Goal: Task Accomplishment & Management: Complete application form

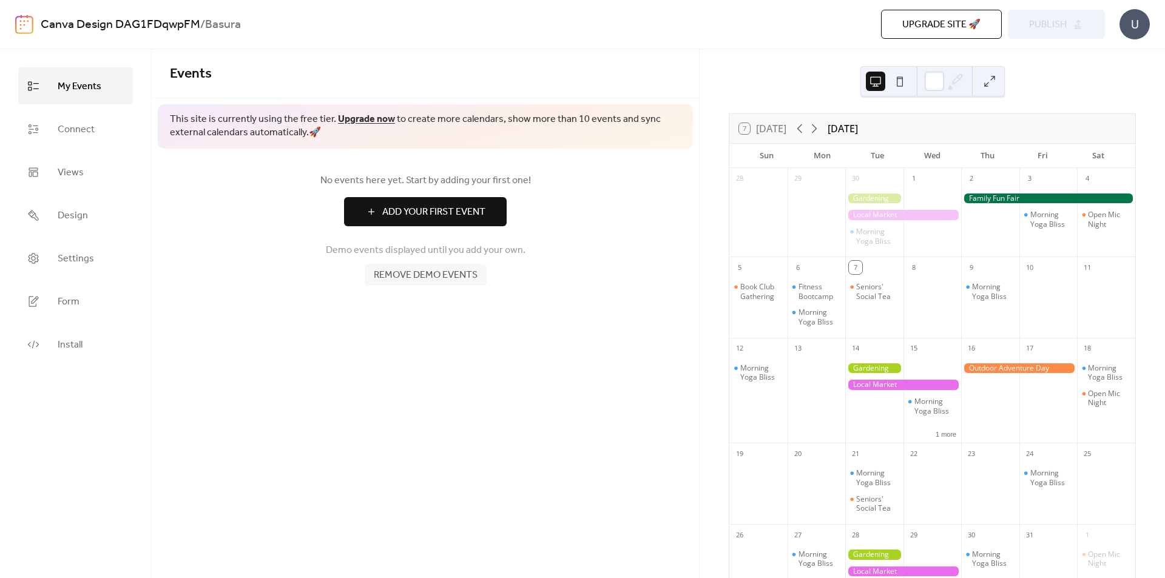
click at [878, 223] on div "Morning Yoga Bliss" at bounding box center [875, 221] width 58 height 66
click at [981, 202] on div at bounding box center [1048, 199] width 174 height 10
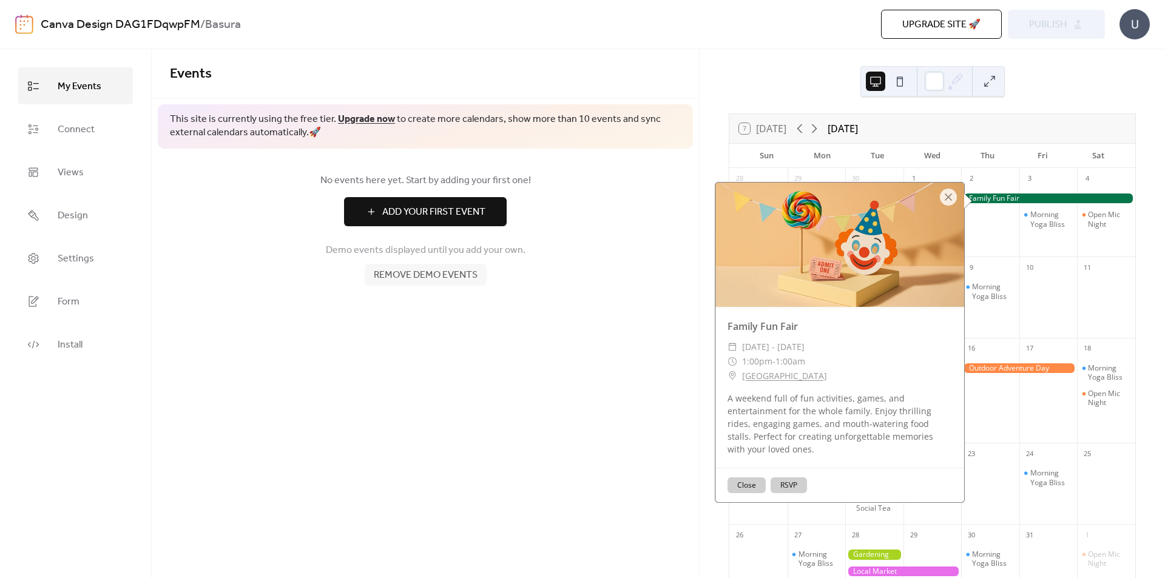
click at [748, 486] on button "Close" at bounding box center [747, 486] width 38 height 16
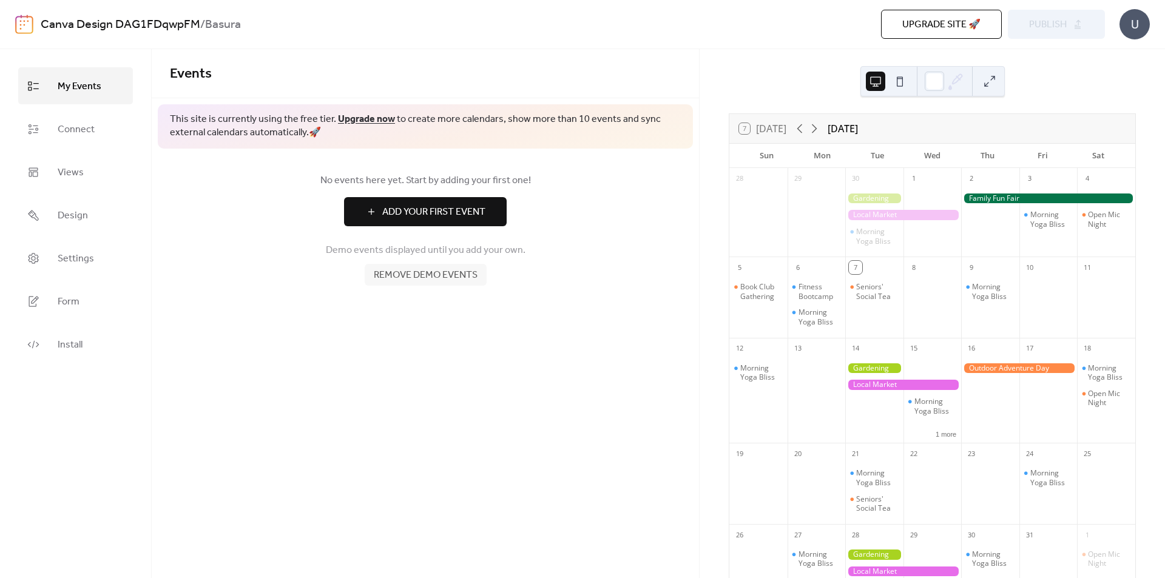
click at [1026, 200] on div at bounding box center [1048, 199] width 174 height 10
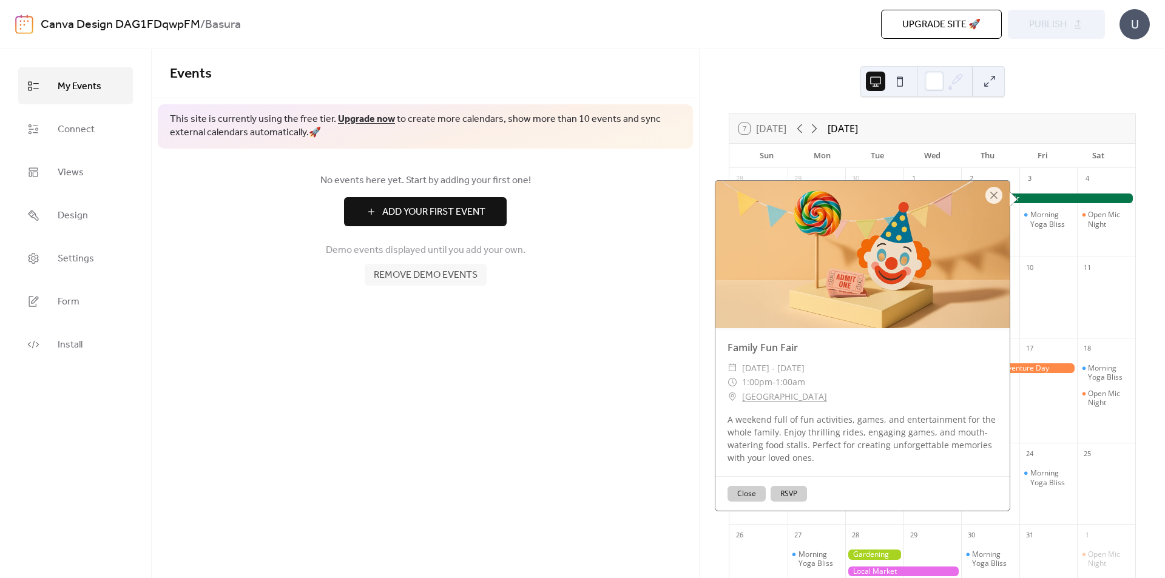
click at [783, 500] on button "RSVP" at bounding box center [789, 494] width 36 height 16
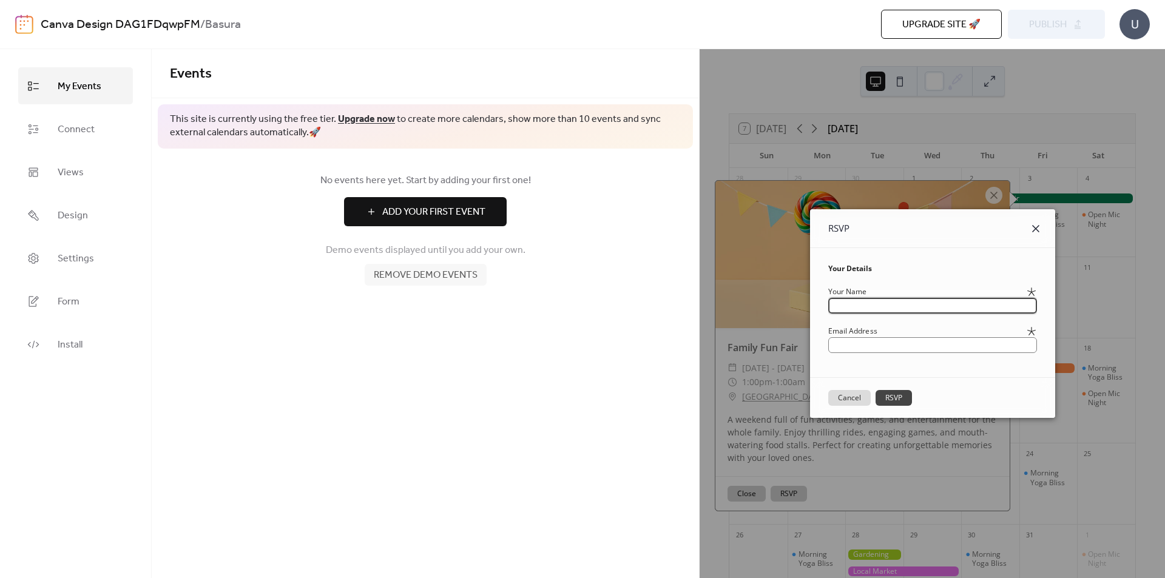
click at [1041, 227] on icon at bounding box center [1036, 229] width 15 height 15
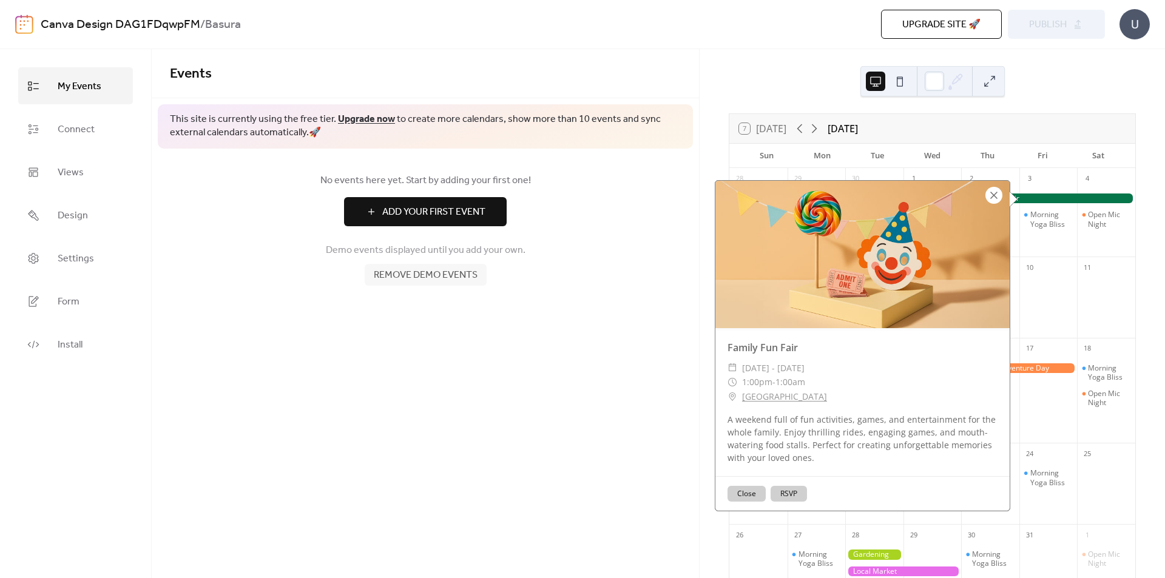
click at [989, 194] on div at bounding box center [994, 195] width 17 height 17
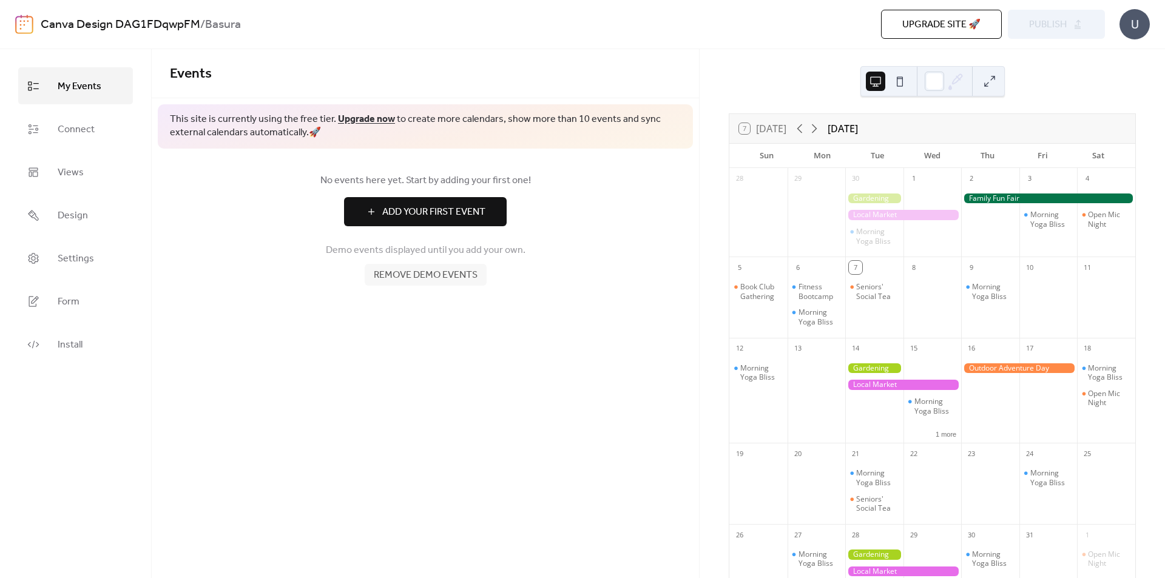
click at [426, 220] on span "Add Your First Event" at bounding box center [433, 212] width 103 height 15
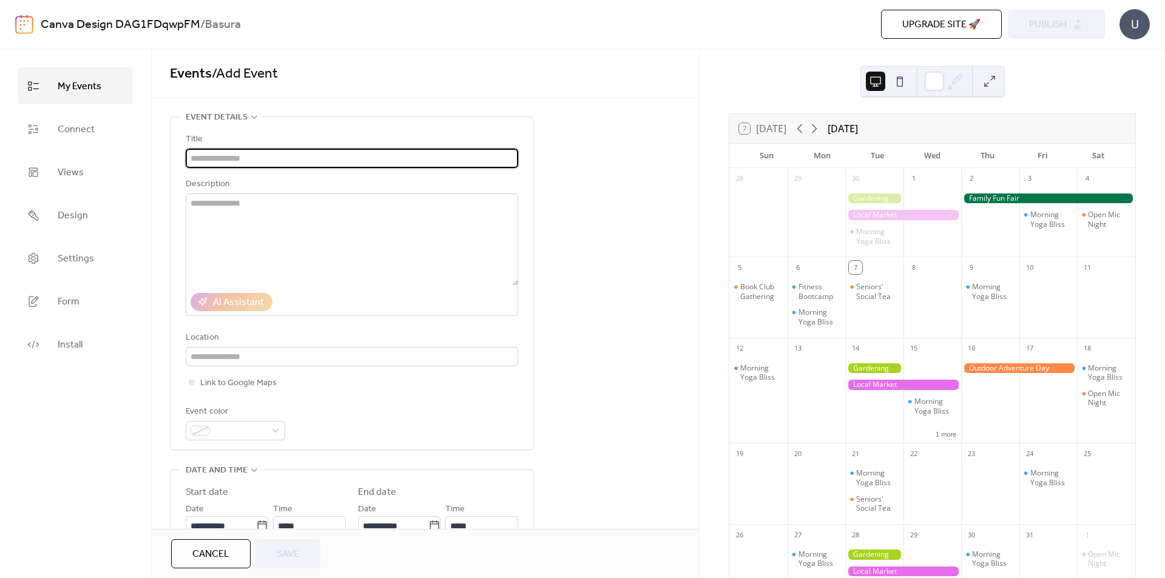
scroll to position [364, 0]
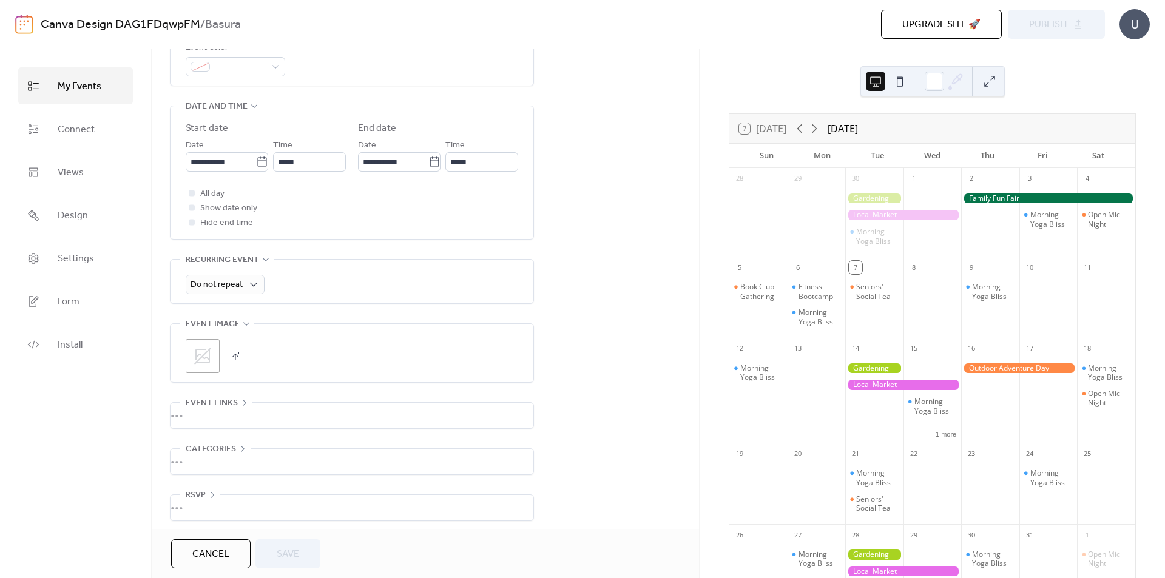
click at [1012, 202] on div at bounding box center [1048, 199] width 174 height 10
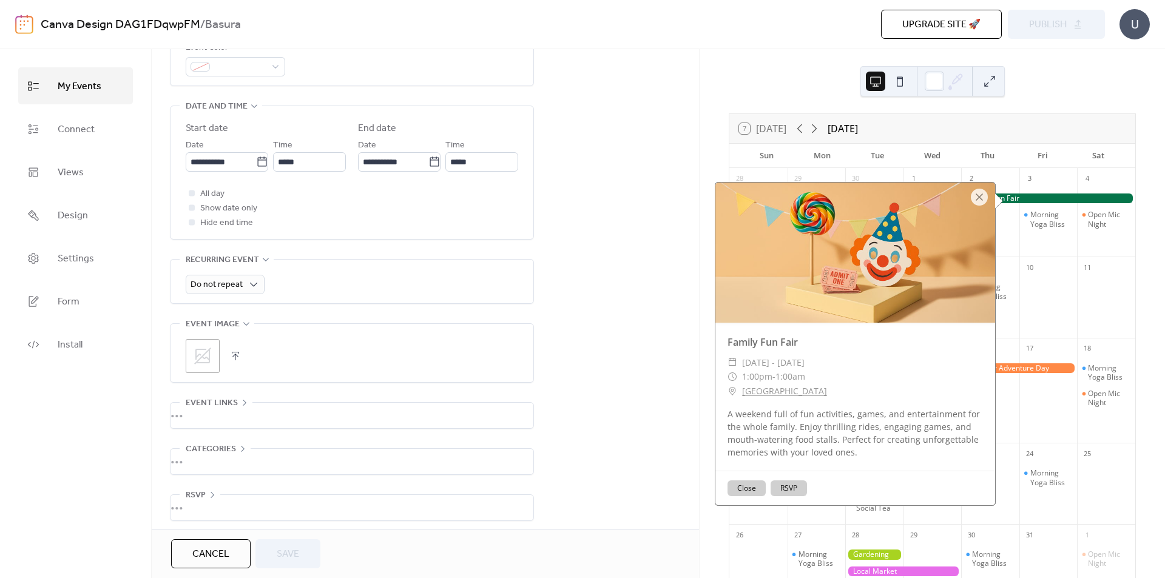
click at [791, 490] on button "RSVP" at bounding box center [789, 489] width 36 height 16
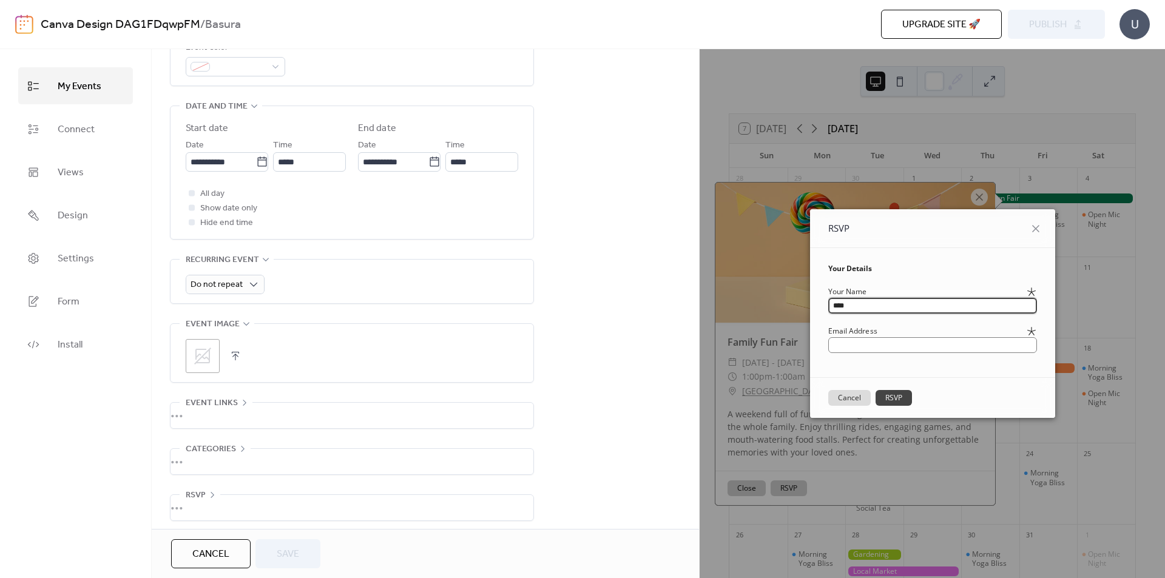
type input "****"
click at [886, 400] on button "RSVP" at bounding box center [894, 398] width 36 height 16
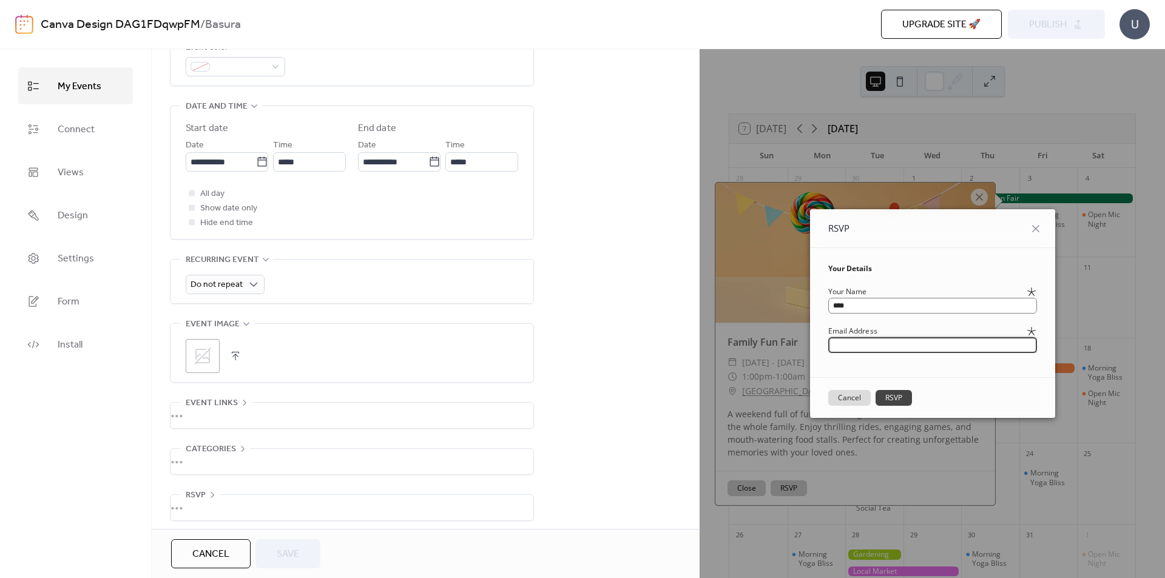
click at [877, 348] on input "email" at bounding box center [933, 345] width 209 height 16
type input "****"
click at [877, 348] on input "****" at bounding box center [933, 345] width 209 height 16
click at [1043, 228] on icon at bounding box center [1036, 229] width 15 height 15
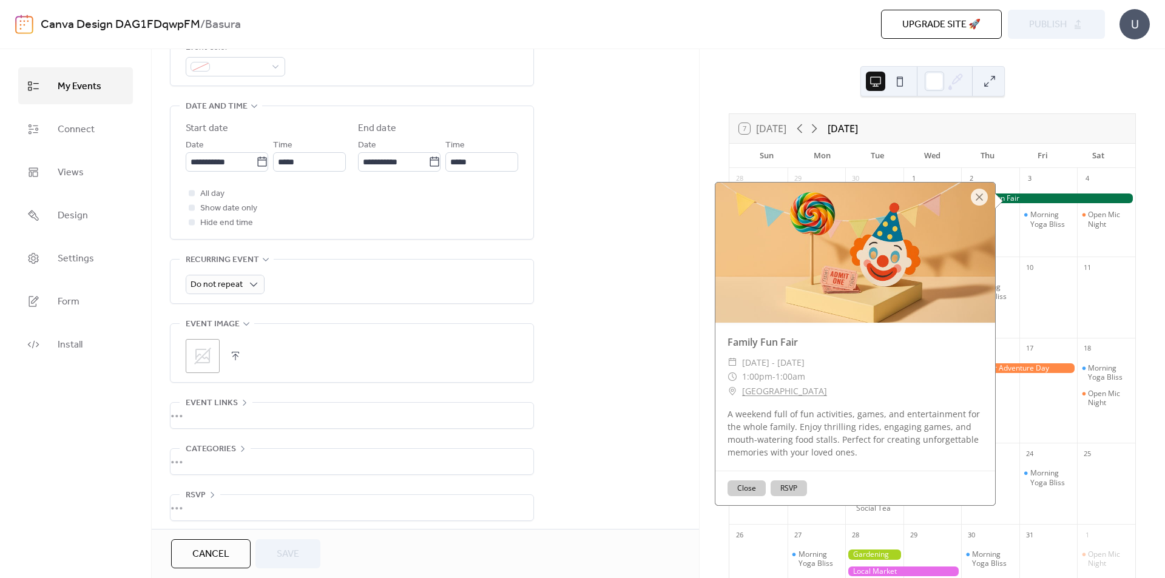
click at [730, 489] on button "Close" at bounding box center [747, 489] width 38 height 16
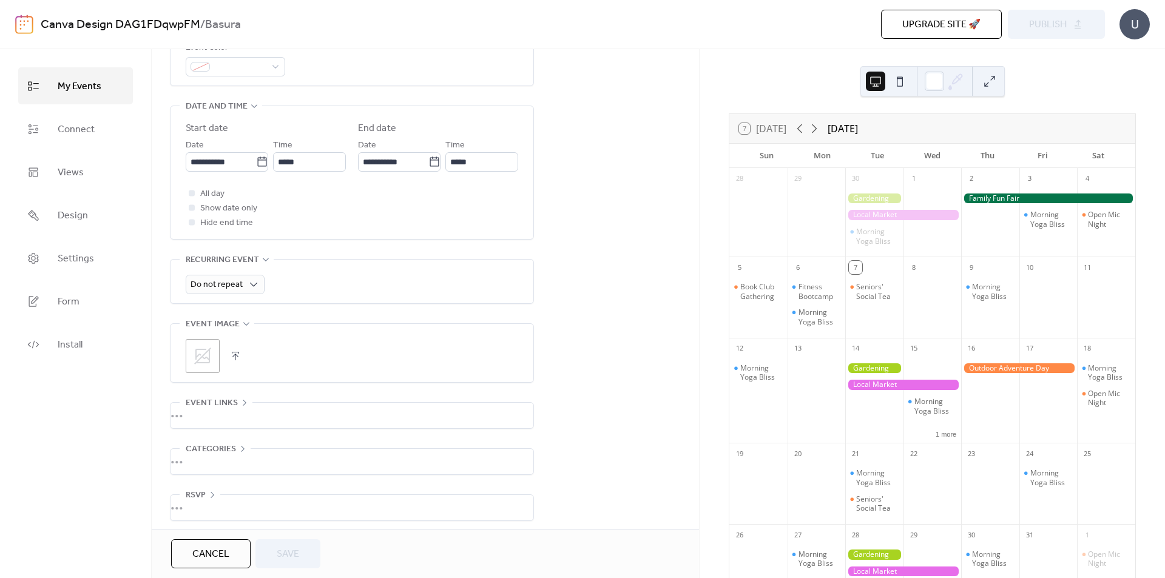
click at [637, 277] on div "**********" at bounding box center [426, 143] width 548 height 782
click at [901, 80] on button at bounding box center [899, 81] width 19 height 19
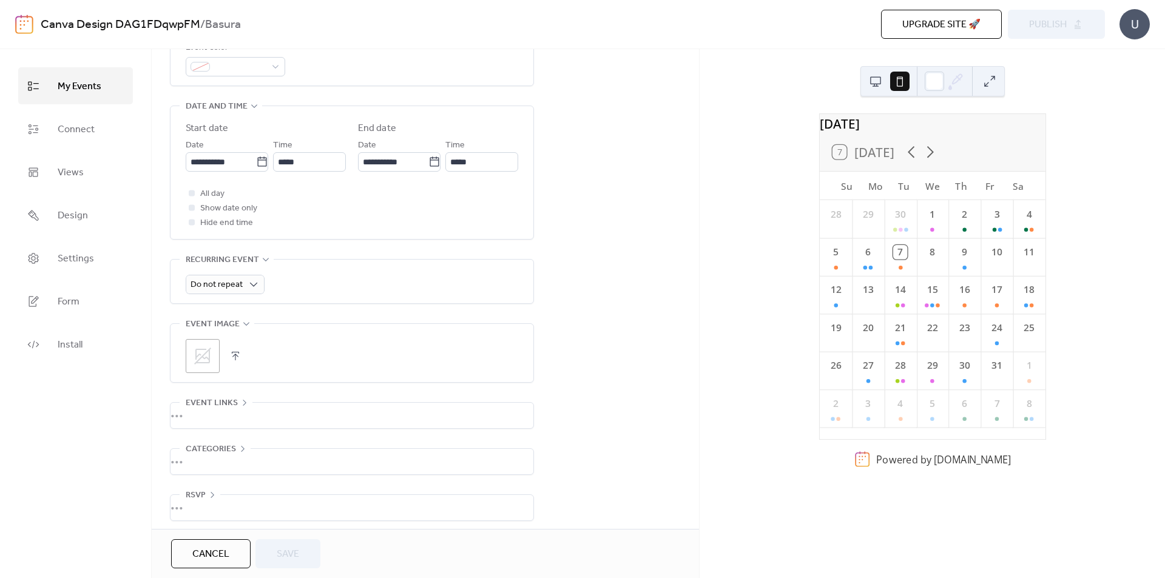
click at [884, 69] on div at bounding box center [888, 81] width 44 height 29
click at [876, 80] on button at bounding box center [875, 81] width 19 height 19
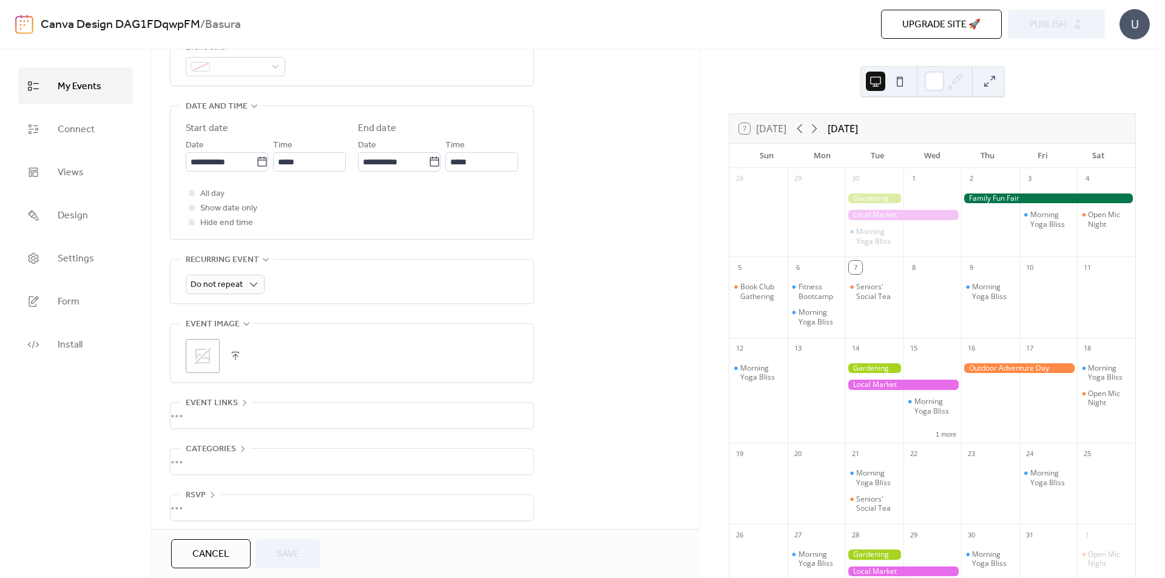
click at [997, 80] on button at bounding box center [989, 81] width 19 height 19
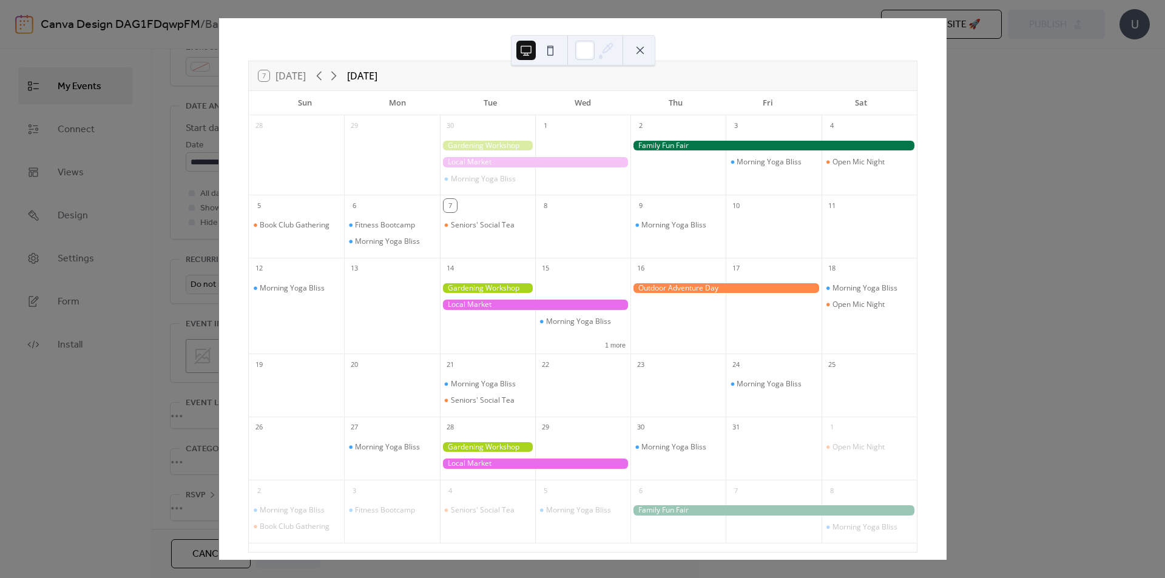
scroll to position [1, 0]
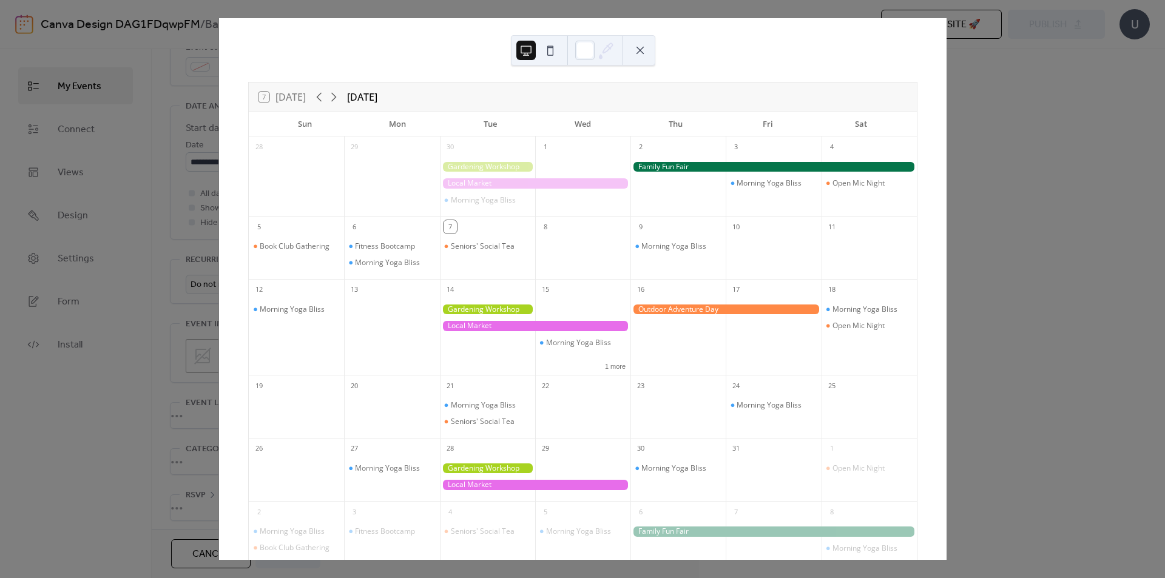
click at [730, 169] on div at bounding box center [774, 167] width 287 height 10
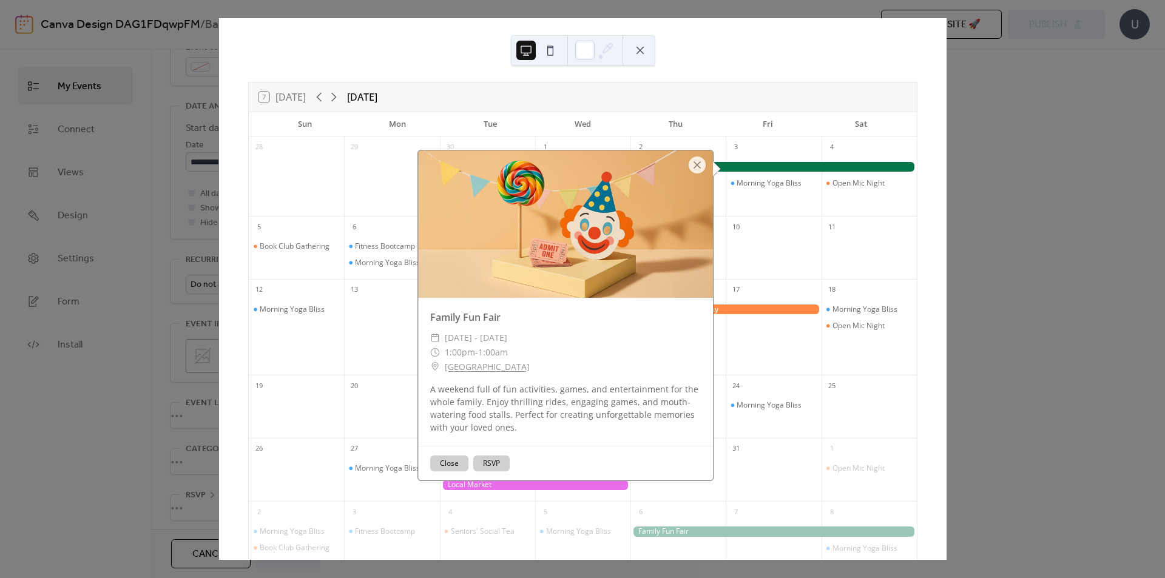
drag, startPoint x: 730, startPoint y: 169, endPoint x: 498, endPoint y: 370, distance: 306.4
click at [498, 370] on div "​ [GEOGRAPHIC_DATA]" at bounding box center [565, 367] width 271 height 15
click at [699, 164] on div at bounding box center [697, 165] width 17 height 17
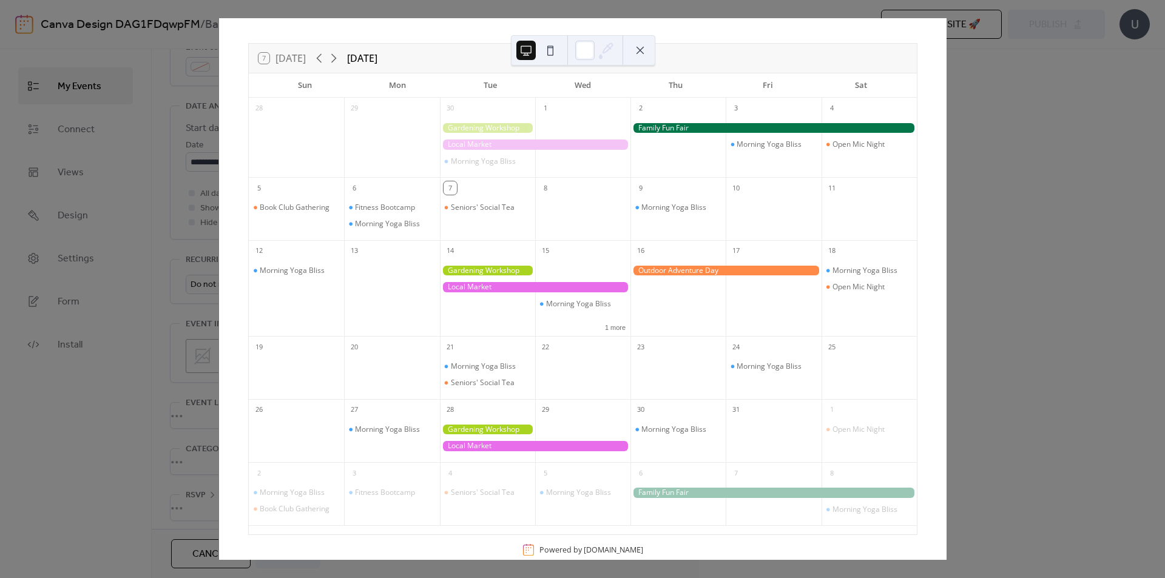
scroll to position [61, 0]
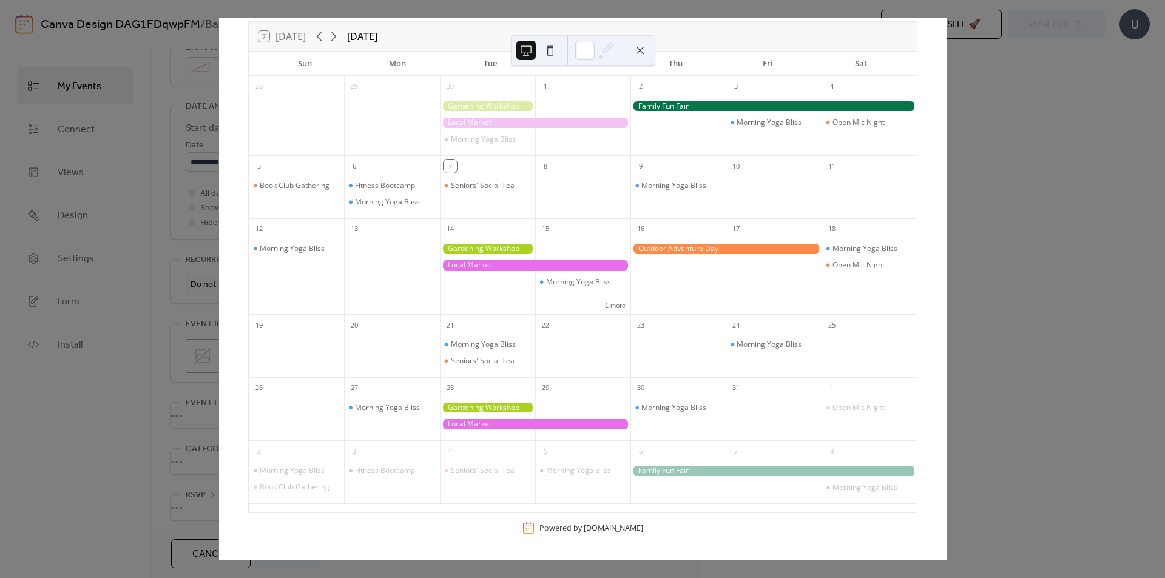
click at [947, 48] on div "7 [DATE] [DATE] Sun Mon Tue Wed Thu Fri Sat 28 29 30 Morning Yoga Bliss 1 2 3 M…" at bounding box center [583, 289] width 728 height 542
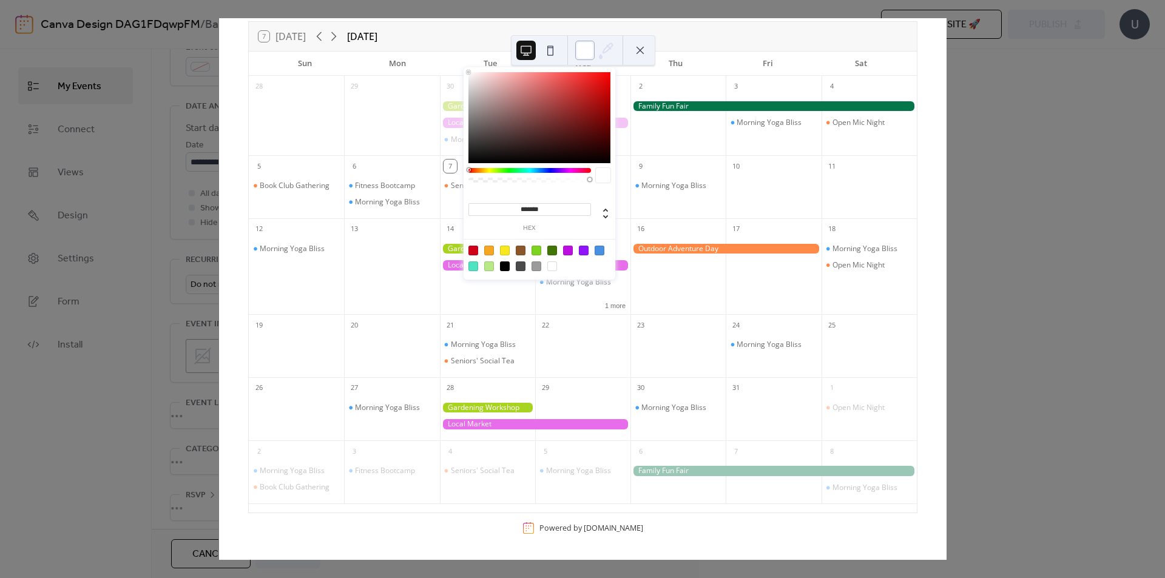
click at [594, 54] on div at bounding box center [584, 50] width 19 height 19
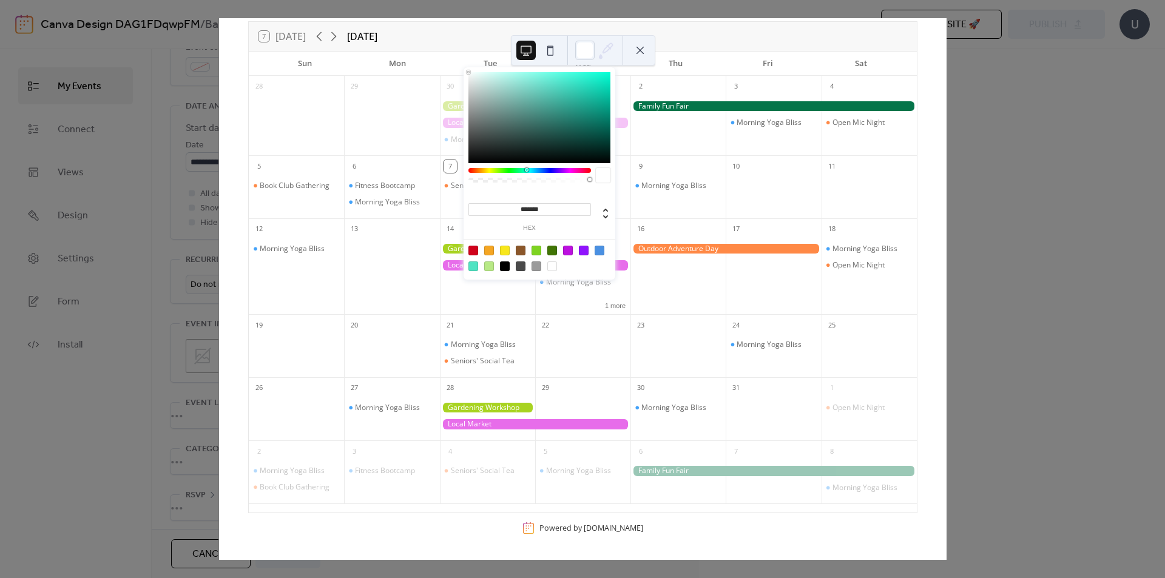
drag, startPoint x: 555, startPoint y: 172, endPoint x: 521, endPoint y: 174, distance: 34.7
click at [521, 174] on div at bounding box center [530, 178] width 123 height 21
drag, startPoint x: 586, startPoint y: 172, endPoint x: 580, endPoint y: 172, distance: 6.1
click at [584, 172] on div at bounding box center [530, 170] width 123 height 5
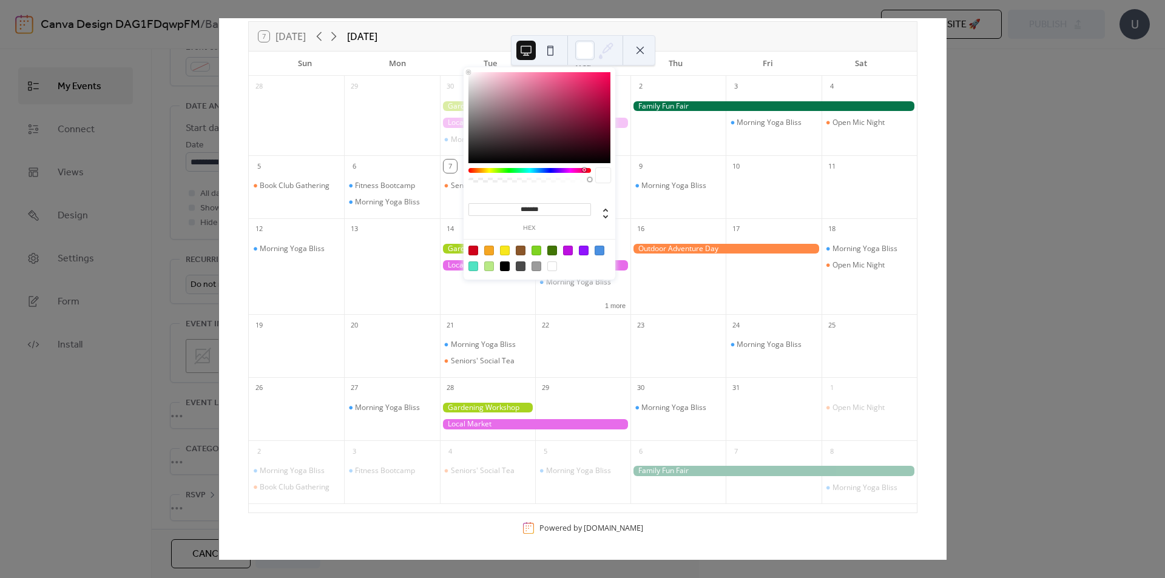
click at [578, 171] on div at bounding box center [530, 170] width 123 height 5
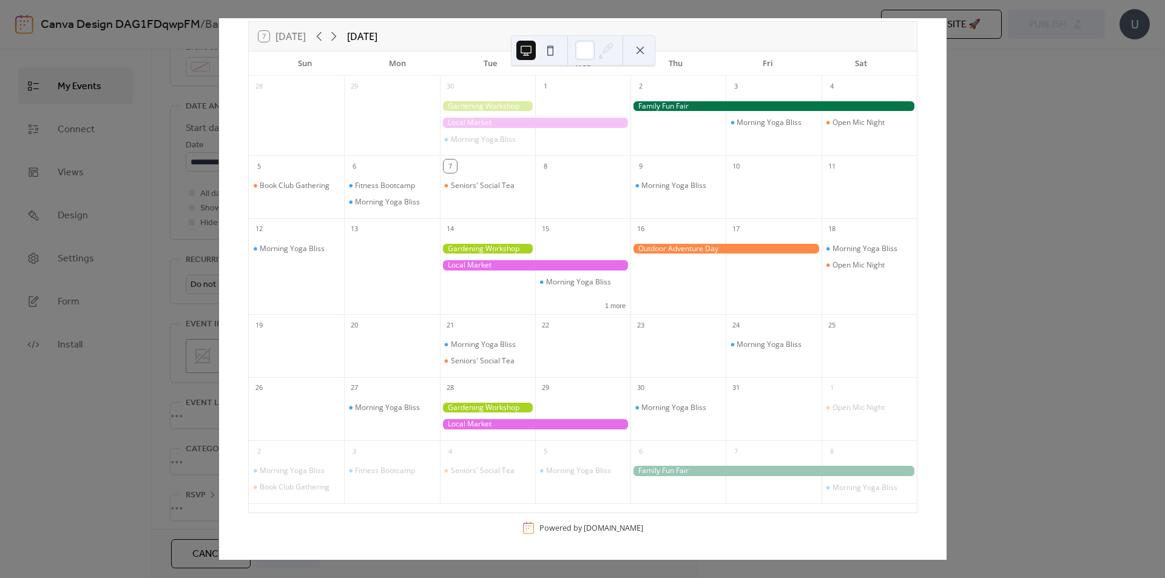
click at [784, 199] on div at bounding box center [773, 194] width 95 height 39
click at [642, 49] on button at bounding box center [640, 50] width 19 height 19
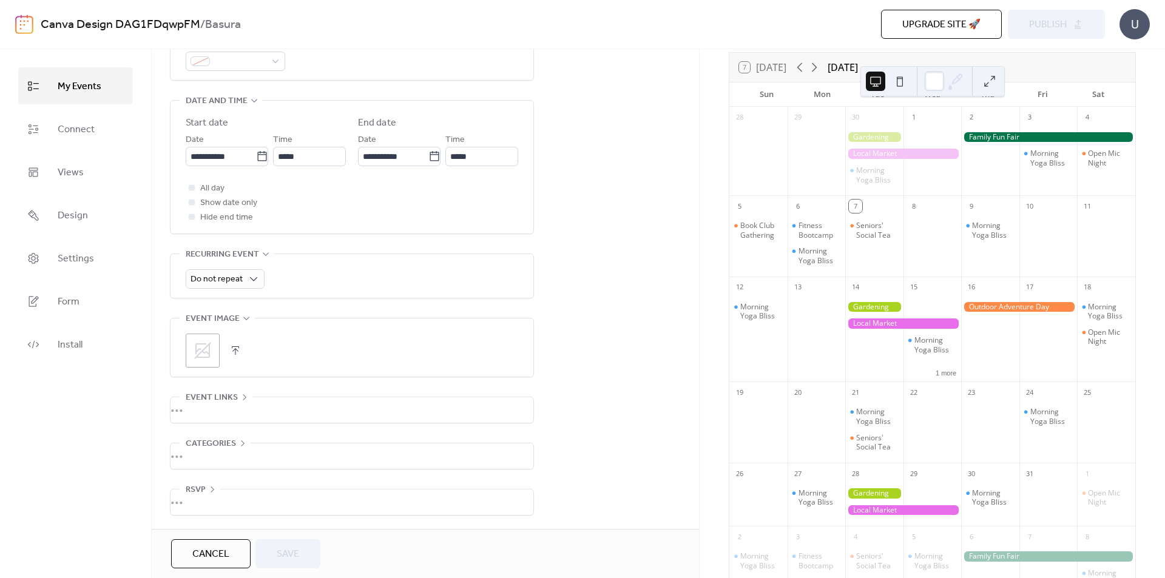
scroll to position [372, 0]
click at [72, 137] on span "Connect" at bounding box center [76, 129] width 37 height 19
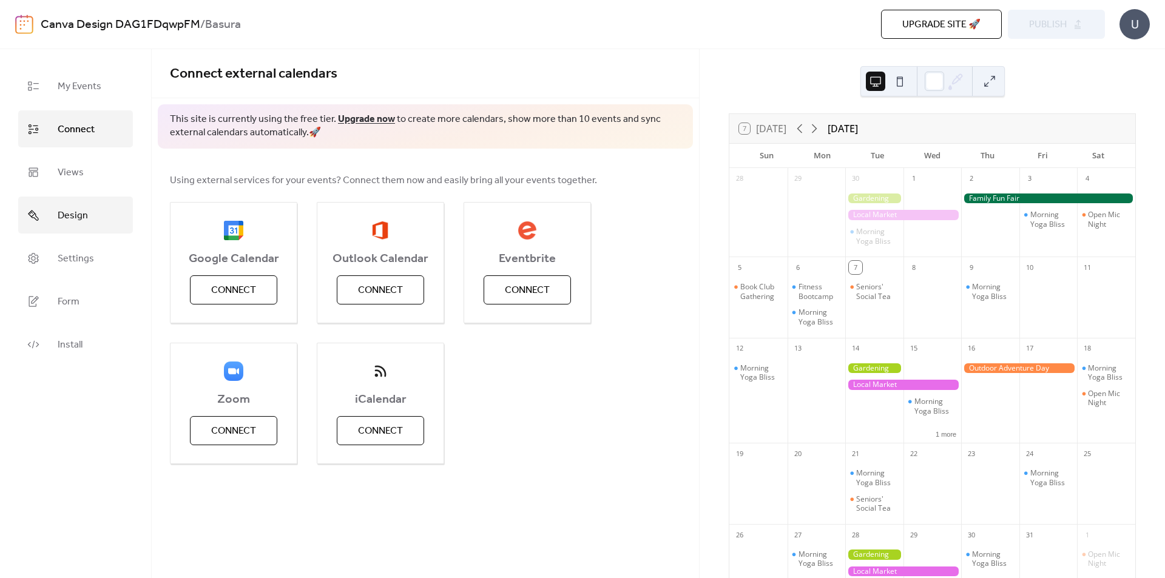
click at [75, 203] on link "Design" at bounding box center [75, 215] width 115 height 37
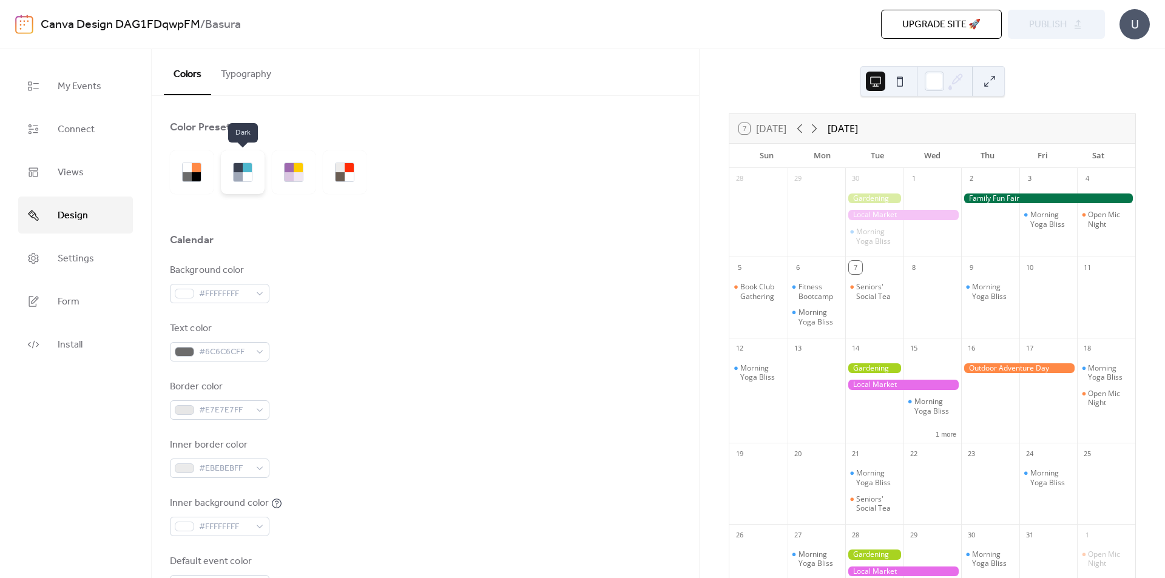
click at [248, 178] on div at bounding box center [247, 176] width 9 height 9
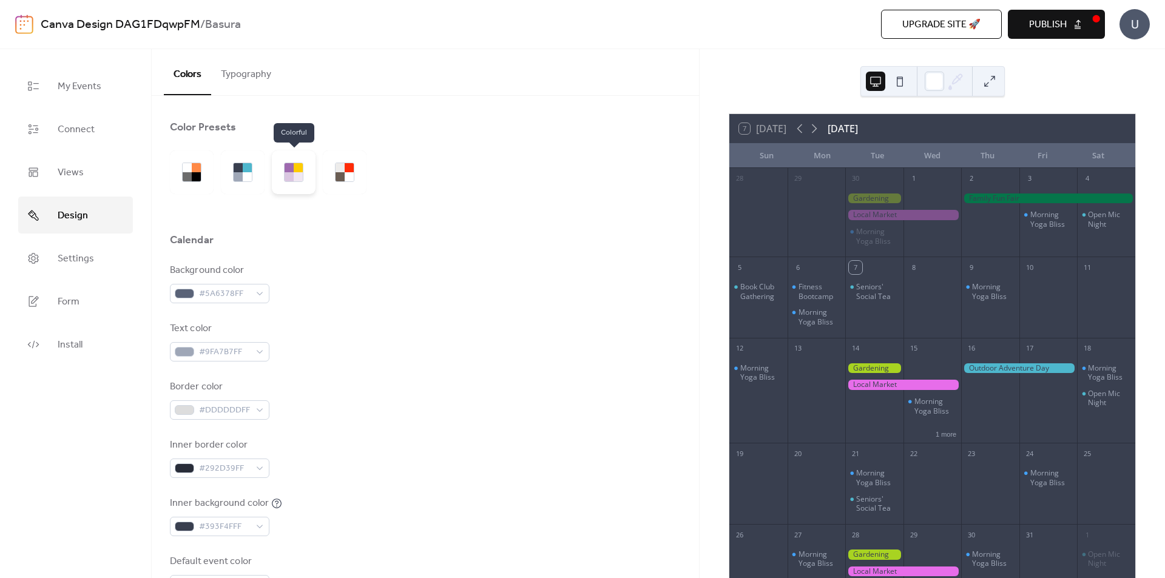
click at [314, 179] on div at bounding box center [294, 173] width 44 height 44
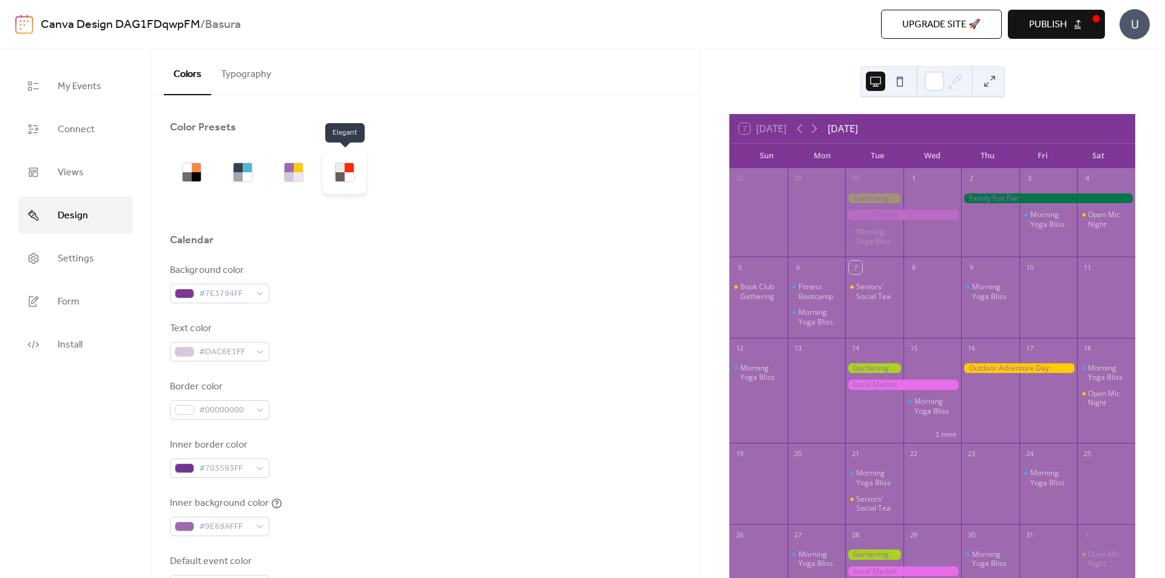
click at [359, 178] on div at bounding box center [345, 173] width 44 height 44
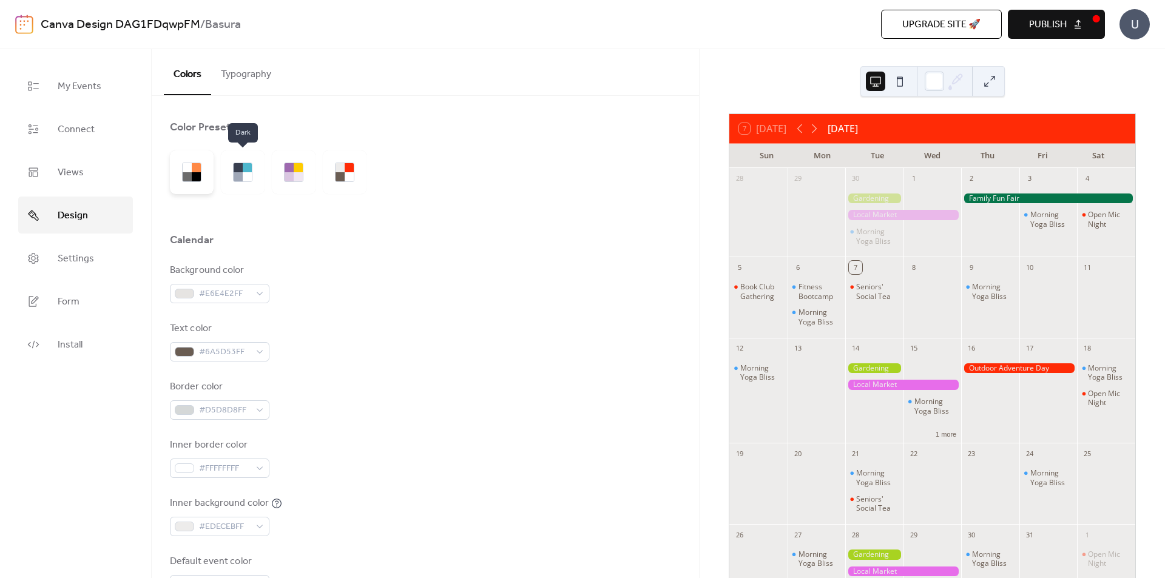
click at [209, 180] on div at bounding box center [192, 173] width 44 height 44
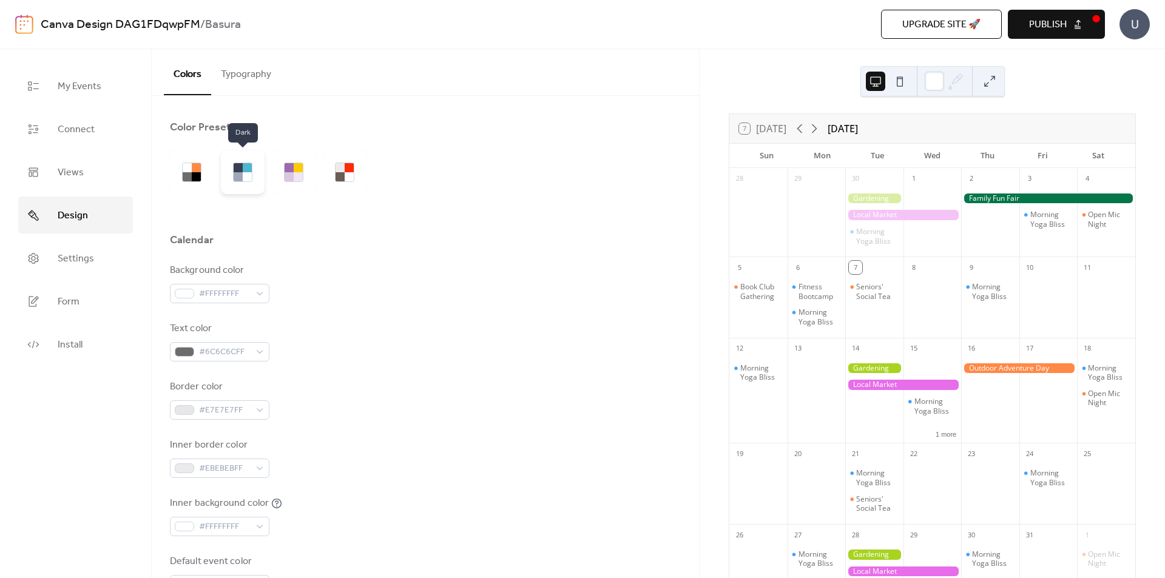
click at [248, 182] on div at bounding box center [243, 173] width 44 height 44
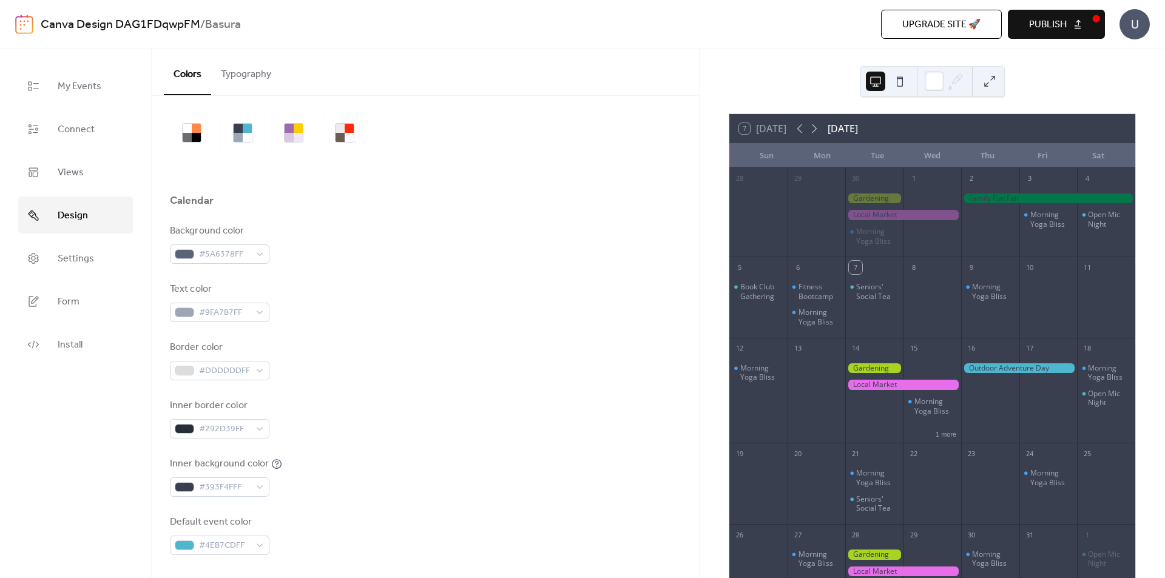
scroll to position [61, 0]
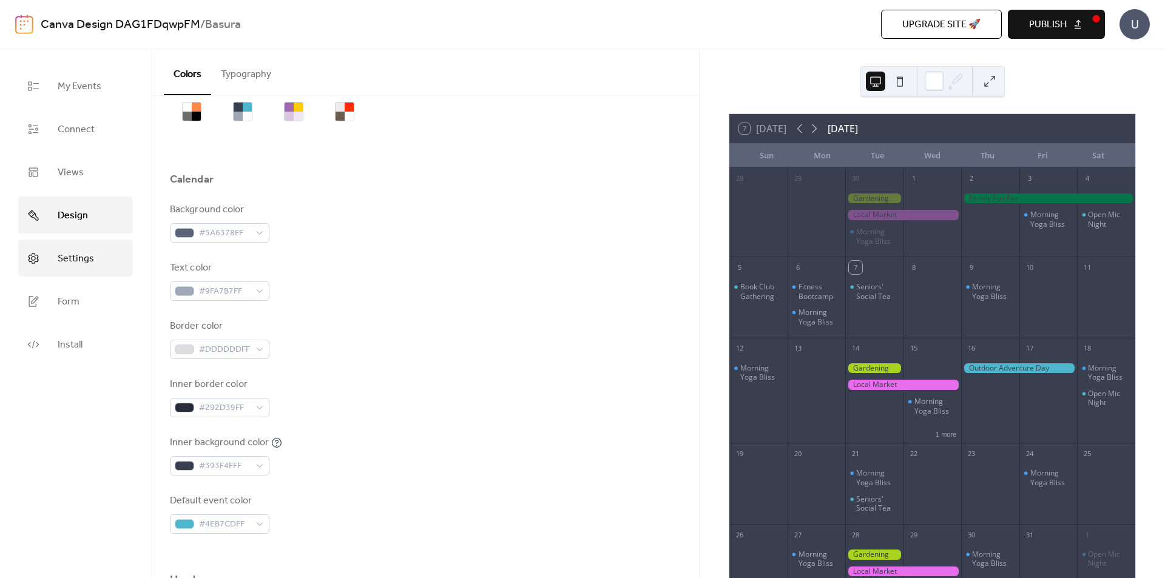
click at [81, 272] on link "Settings" at bounding box center [75, 258] width 115 height 37
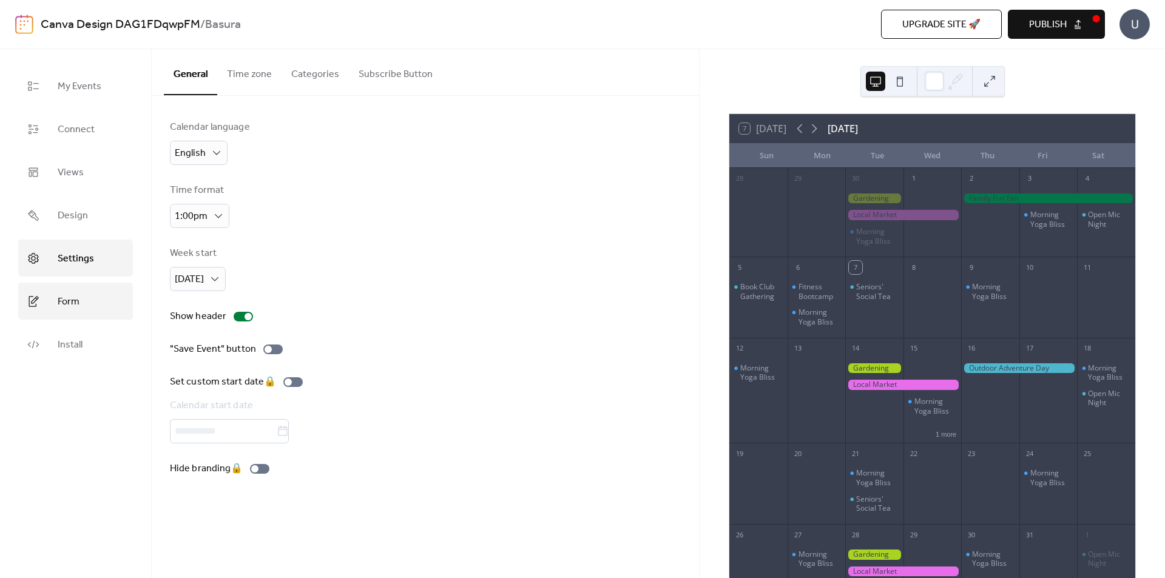
click at [91, 307] on link "Form" at bounding box center [75, 301] width 115 height 37
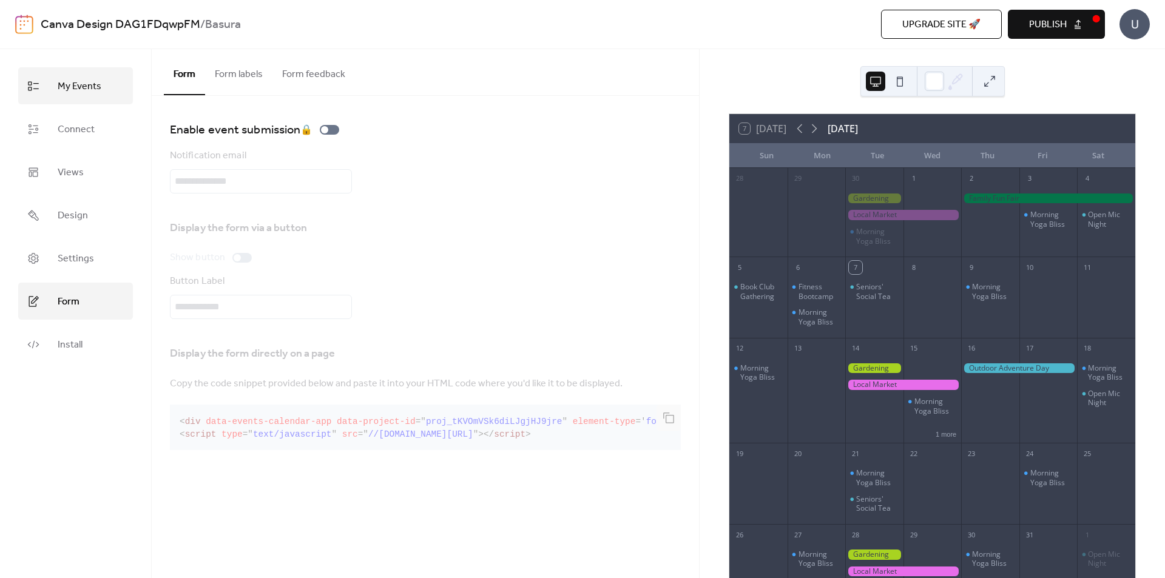
click at [98, 101] on link "My Events" at bounding box center [75, 85] width 115 height 37
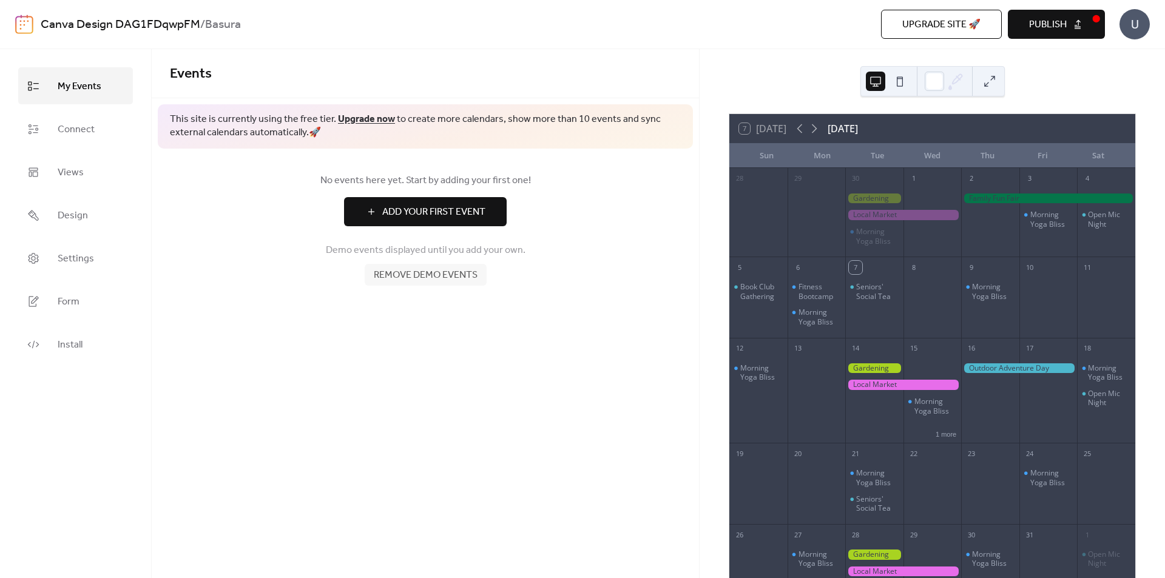
click at [458, 205] on span "Add Your First Event" at bounding box center [433, 212] width 103 height 15
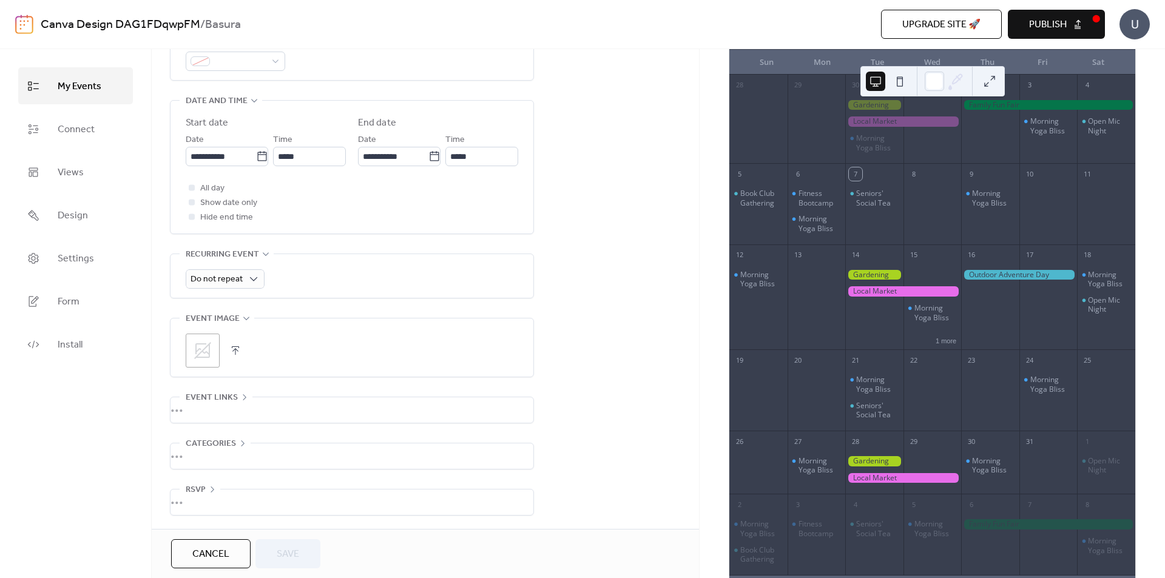
scroll to position [147, 0]
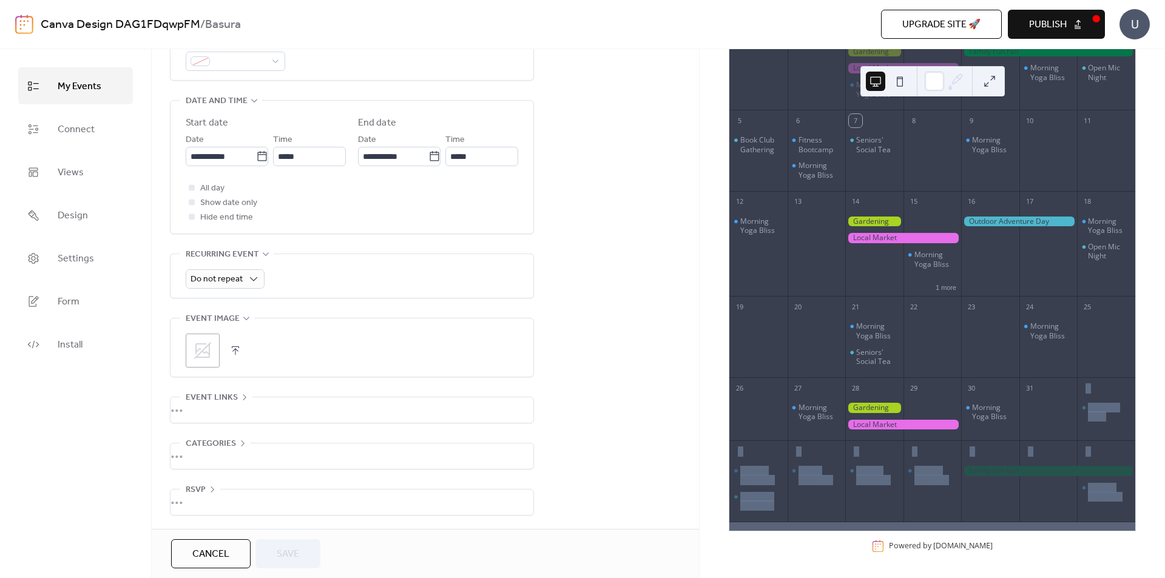
drag, startPoint x: 1150, startPoint y: 529, endPoint x: 1032, endPoint y: 388, distance: 183.1
click at [1032, 388] on div "7 [DATE] [DATE] Sun Mon Tue Wed Thu Fri Sat 28 29 30 Morning Yoga Bliss 1 2 3 M…" at bounding box center [933, 313] width 466 height 529
click at [1128, 526] on div "28 29 30 Morning Yoga Bliss 1 2 3 Morning Yoga Bliss 4 Open Mic Night 5 Book Cl…" at bounding box center [933, 276] width 406 height 510
click at [1096, 497] on div "Morning Yoga Bliss" at bounding box center [1109, 492] width 42 height 19
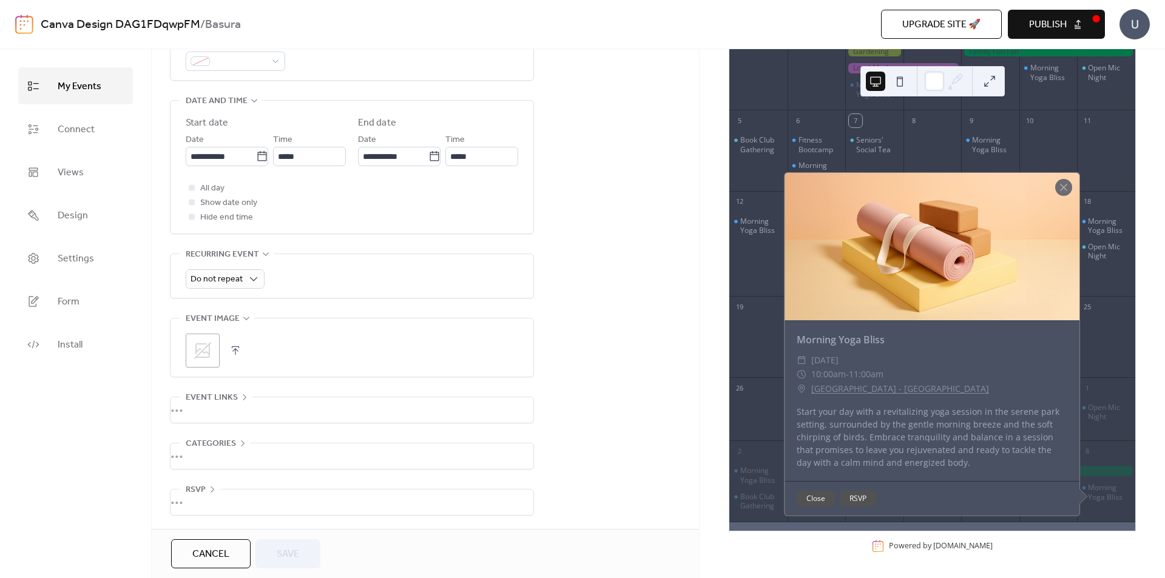
click at [818, 502] on button "Close" at bounding box center [816, 499] width 38 height 16
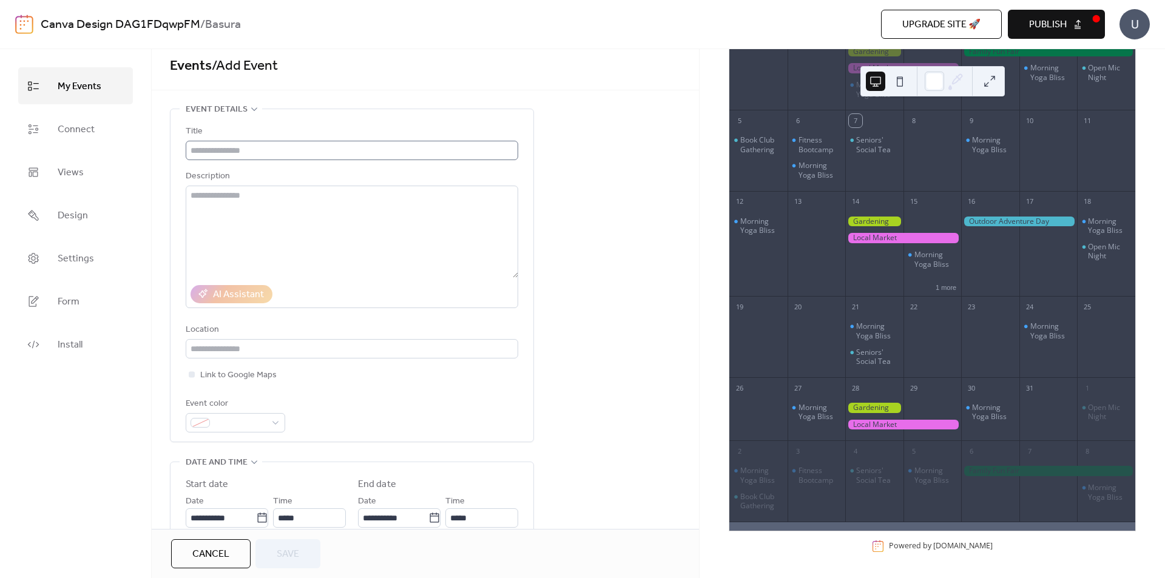
scroll to position [0, 0]
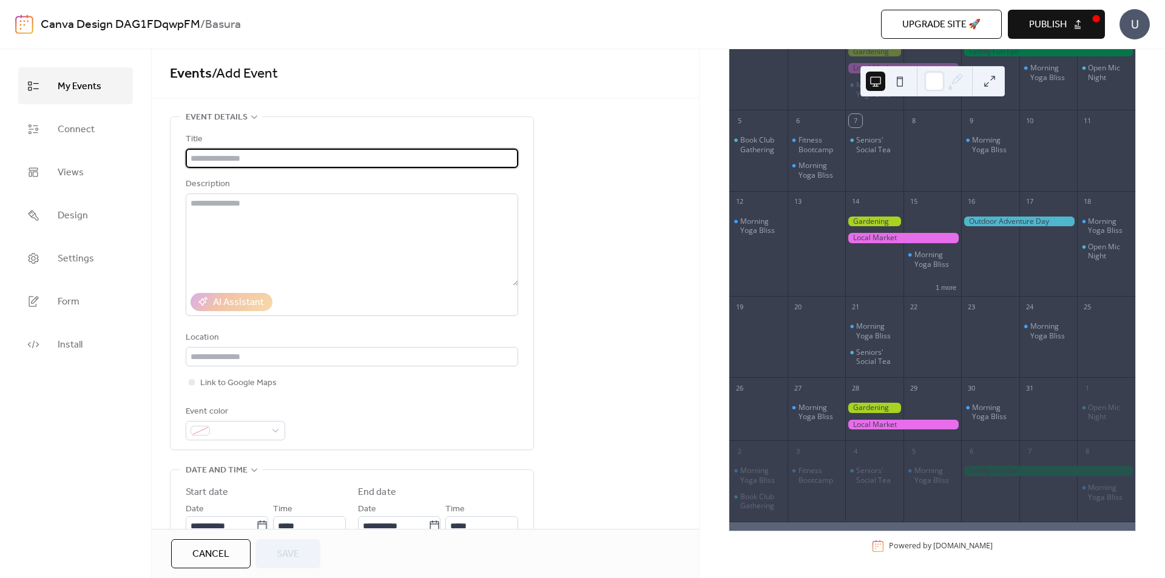
click at [228, 150] on input "text" at bounding box center [352, 158] width 333 height 19
type input "*"
click at [1145, 22] on div "U" at bounding box center [1135, 24] width 30 height 30
